Goal: Task Accomplishment & Management: Use online tool/utility

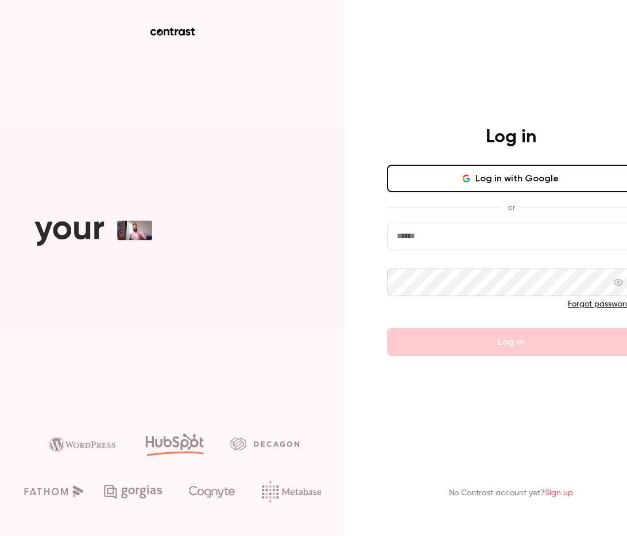
click at [538, 175] on button "Log in with Google" at bounding box center [511, 179] width 248 height 28
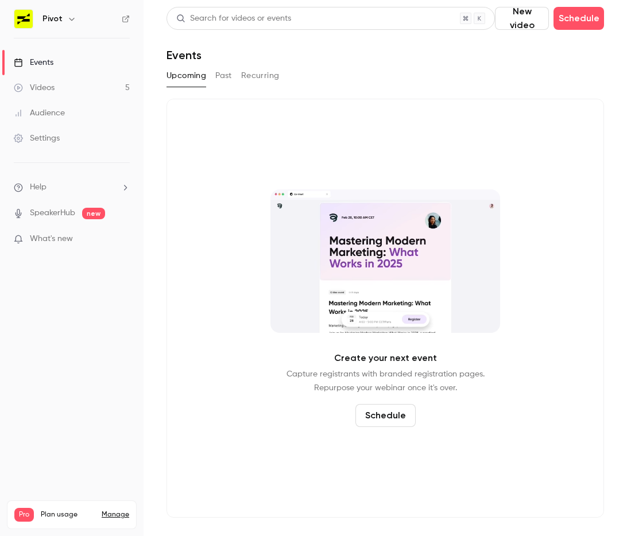
click at [235, 76] on div "Upcoming Past Recurring" at bounding box center [386, 76] width 438 height 18
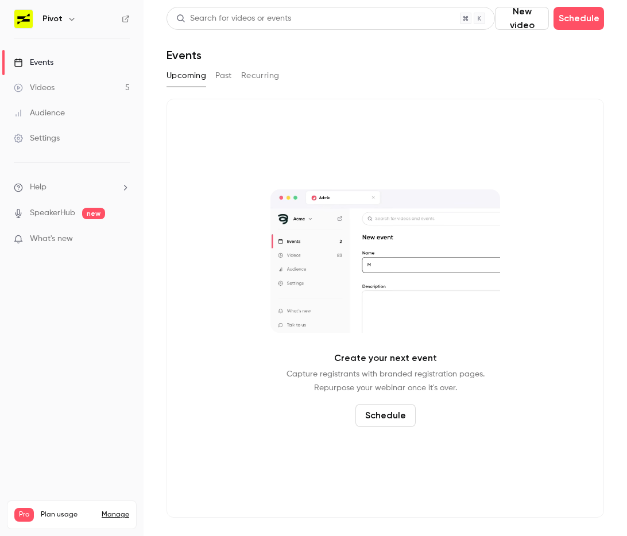
click at [222, 76] on button "Past" at bounding box center [223, 76] width 17 height 18
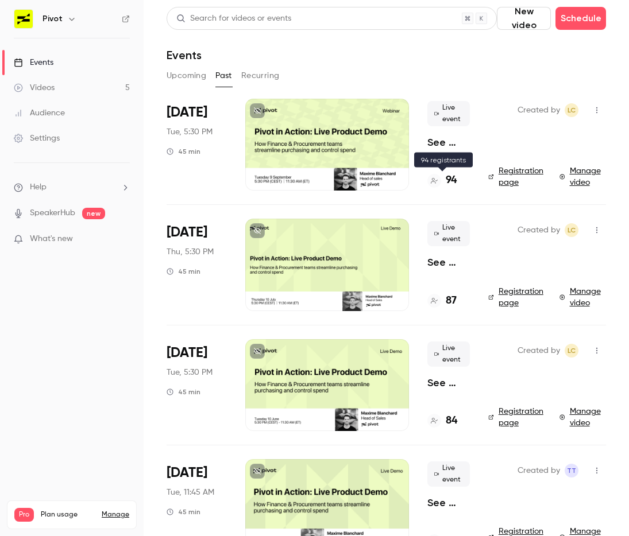
click at [451, 182] on h4 "94" at bounding box center [451, 181] width 11 height 16
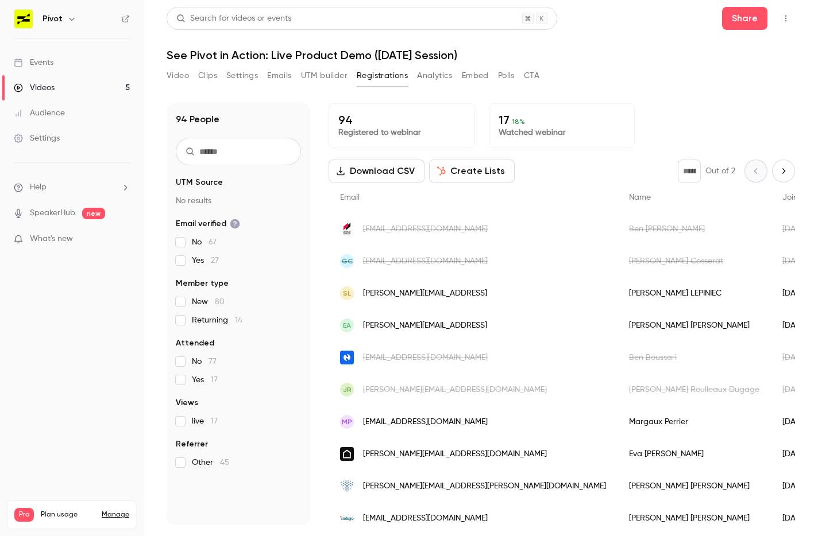
click at [472, 175] on button "Create Lists" at bounding box center [472, 171] width 86 height 23
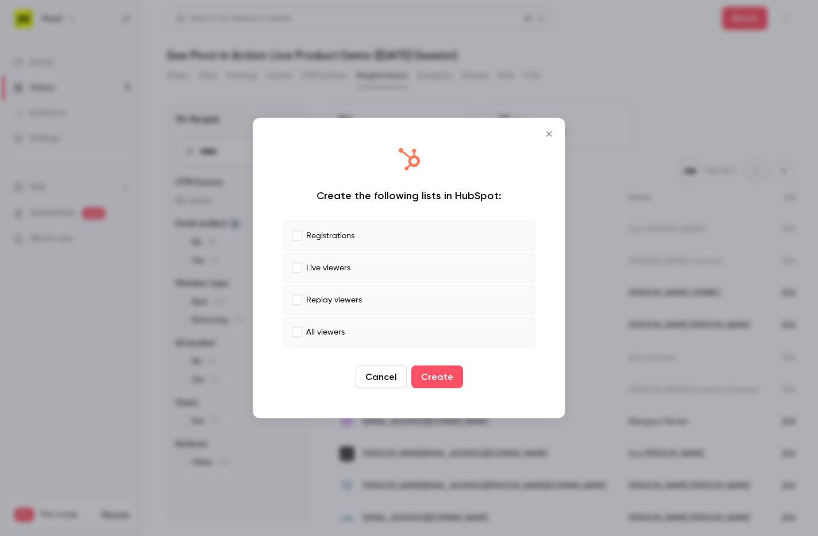
click at [349, 267] on p "Live viewers" at bounding box center [328, 268] width 44 height 12
click at [349, 299] on p "Replay viewers" at bounding box center [334, 300] width 56 height 12
click at [338, 330] on p "All viewers" at bounding box center [325, 332] width 38 height 12
click at [446, 379] on button "Create" at bounding box center [437, 377] width 52 height 23
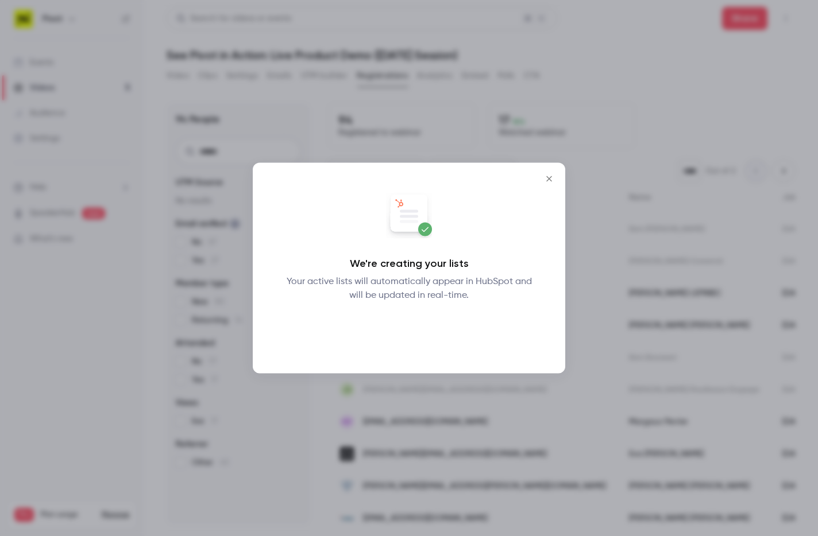
click at [409, 339] on button "Okay" at bounding box center [409, 332] width 42 height 23
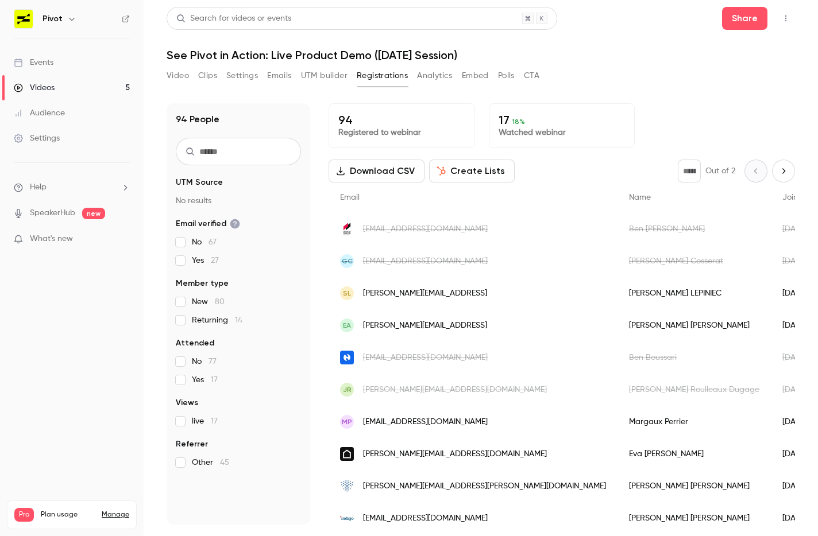
click at [482, 170] on button "Create Lists" at bounding box center [472, 171] width 86 height 23
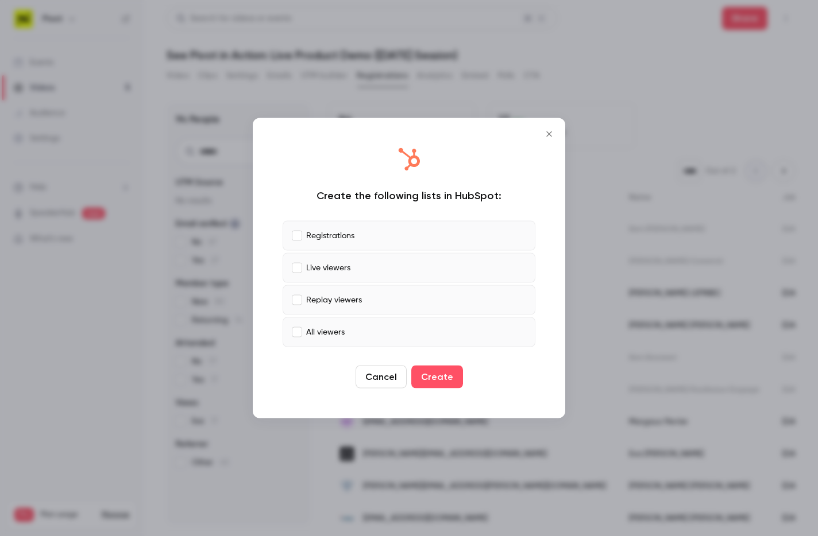
click at [386, 231] on label "Registrations" at bounding box center [409, 236] width 253 height 30
click at [362, 291] on label "Replay viewers" at bounding box center [409, 300] width 253 height 30
click at [355, 323] on label "All viewers" at bounding box center [409, 333] width 253 height 30
click at [443, 373] on button "Create" at bounding box center [437, 377] width 52 height 23
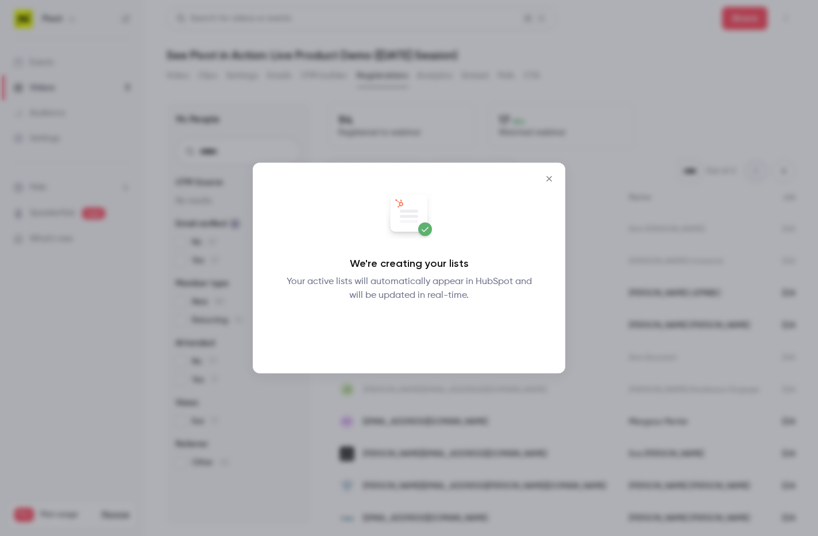
click at [413, 322] on button "Okay" at bounding box center [409, 332] width 42 height 23
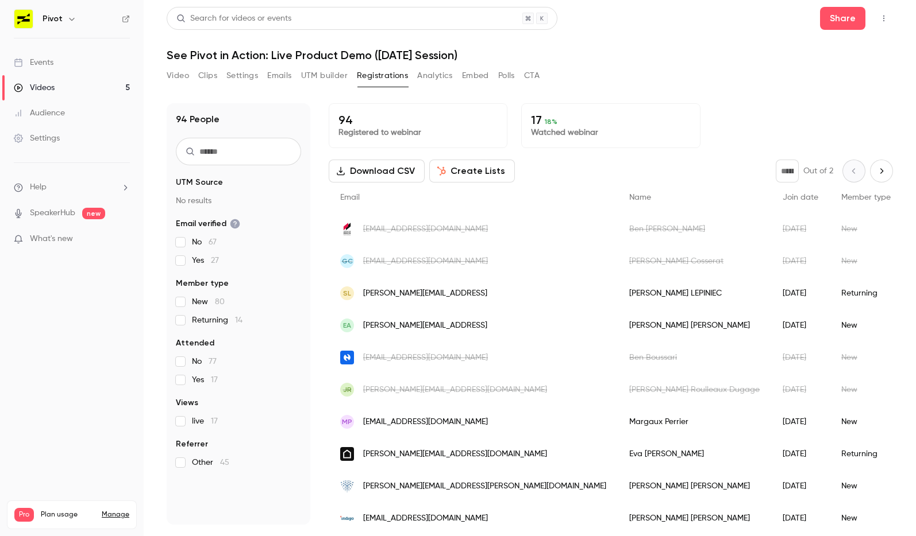
click at [272, 157] on input "text" at bounding box center [238, 152] width 125 height 28
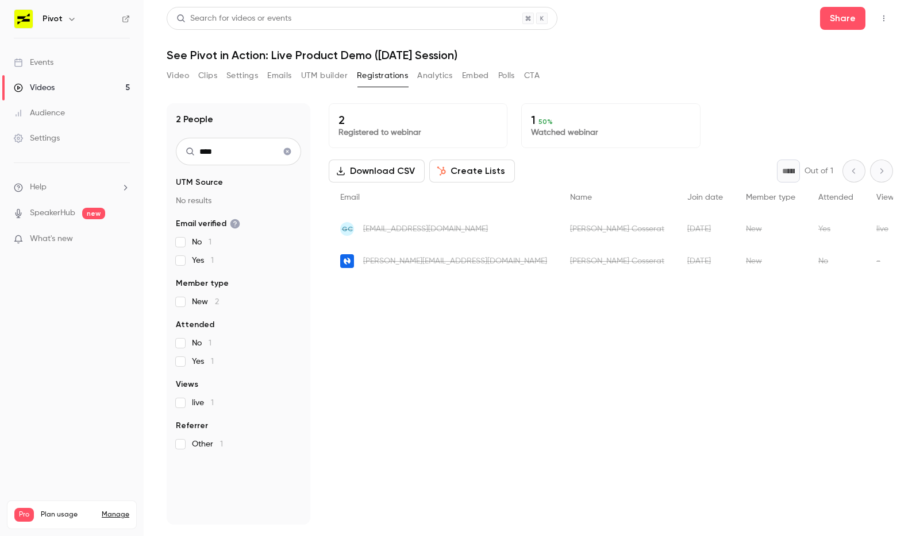
type input "****"
